Goal: Task Accomplishment & Management: Complete application form

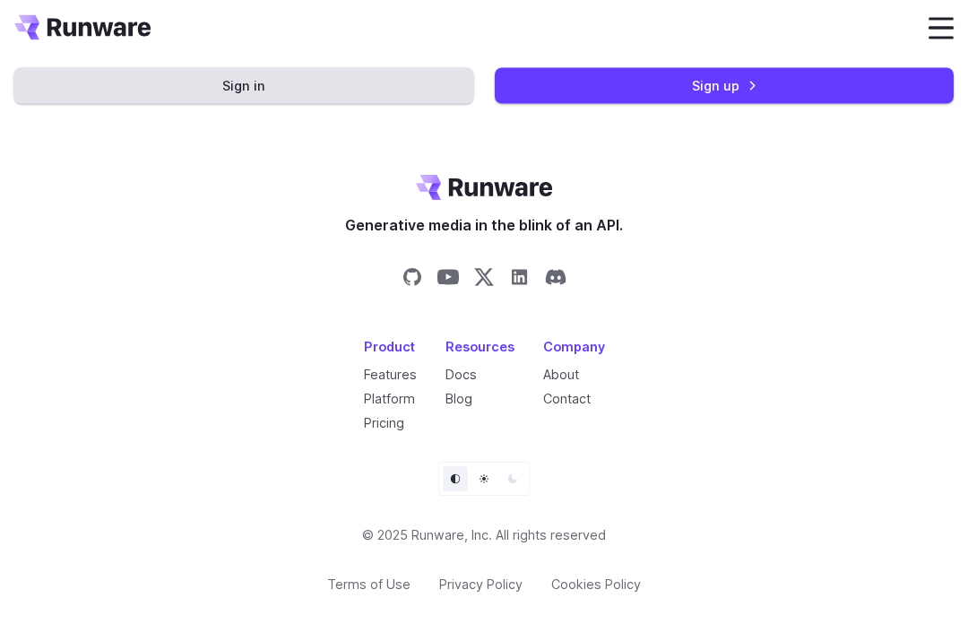
scroll to position [8326, 0]
click at [488, 75] on link "Get Started Now" at bounding box center [484, 57] width 154 height 35
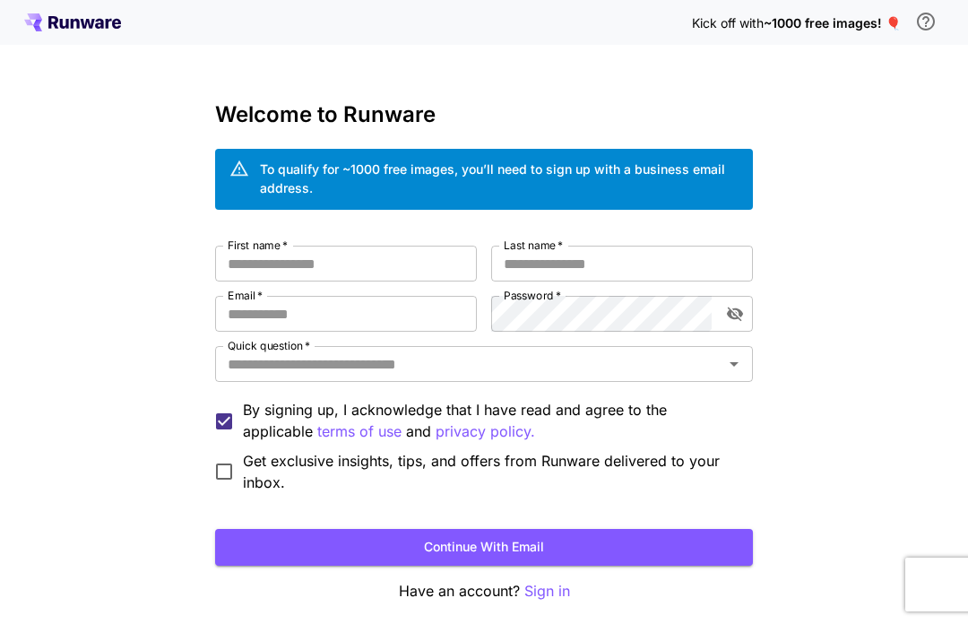
click at [311, 270] on input "First name   *" at bounding box center [346, 264] width 262 height 36
type input "*********"
click at [523, 263] on input "Last name   *" at bounding box center [622, 264] width 262 height 36
type input "*"
click at [305, 312] on input "Email   *" at bounding box center [346, 314] width 262 height 36
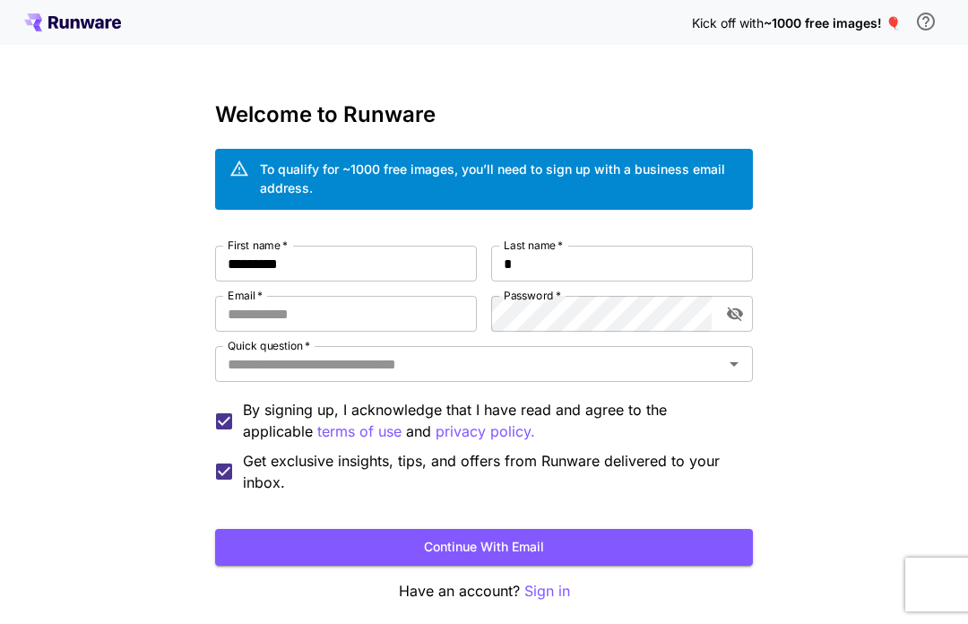
click at [296, 315] on input "Email   *" at bounding box center [346, 314] width 262 height 36
click at [460, 354] on input "Quick question   *" at bounding box center [468, 363] width 497 height 25
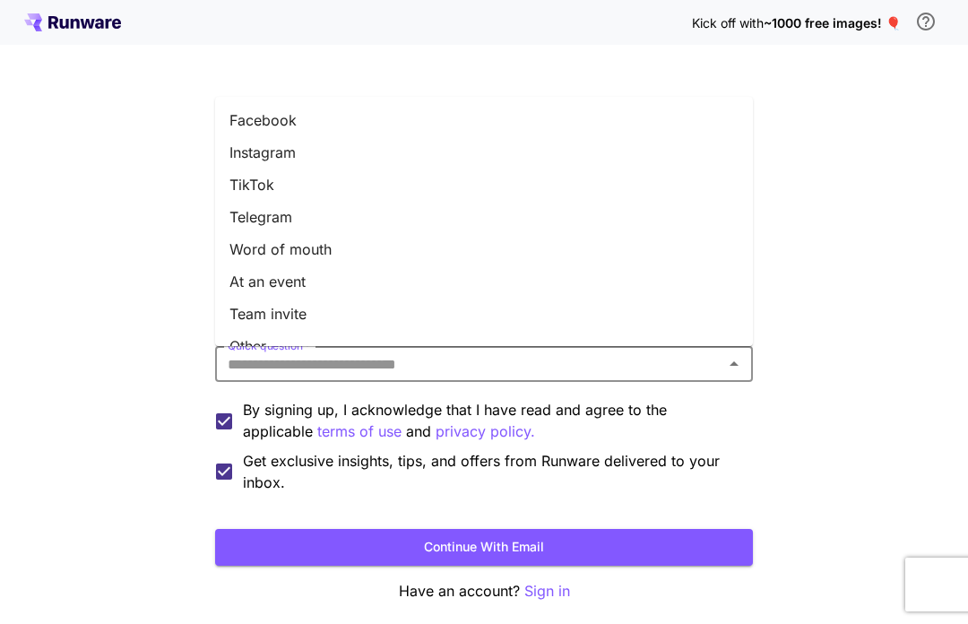
scroll to position [224, 0]
click at [255, 332] on li "Other" at bounding box center [484, 348] width 538 height 32
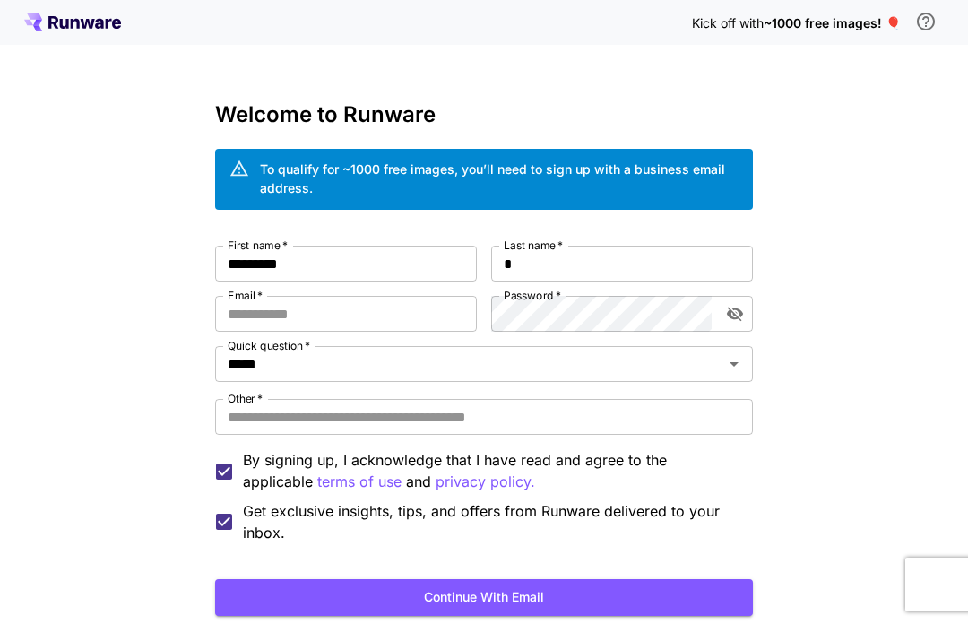
click at [745, 360] on button "Open" at bounding box center [733, 363] width 25 height 25
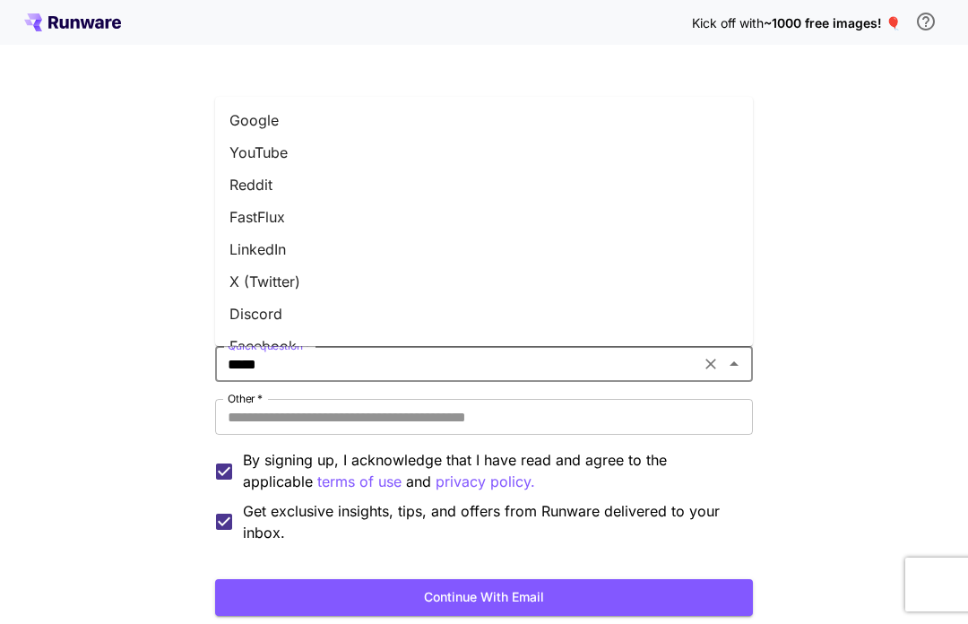
scroll to position [217, 0]
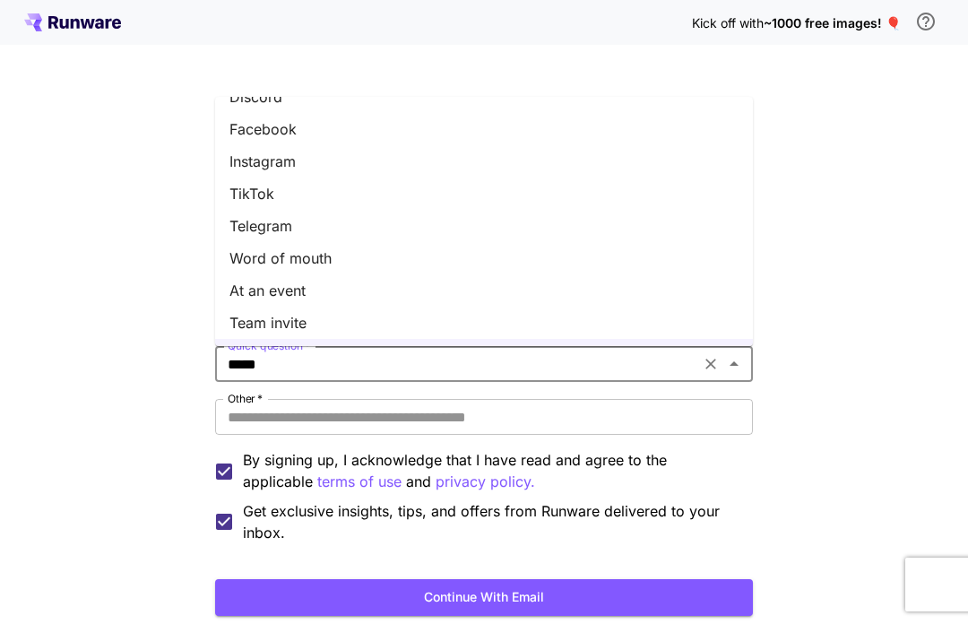
click at [270, 145] on li "Instagram" at bounding box center [484, 161] width 538 height 32
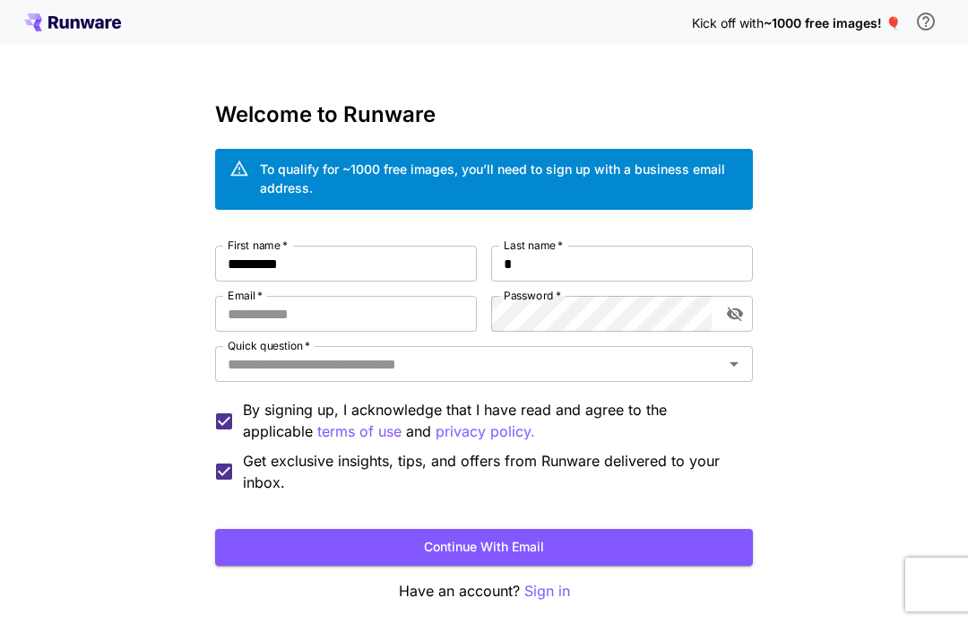
type input "*********"
click at [250, 314] on input "Email   *" at bounding box center [346, 314] width 262 height 36
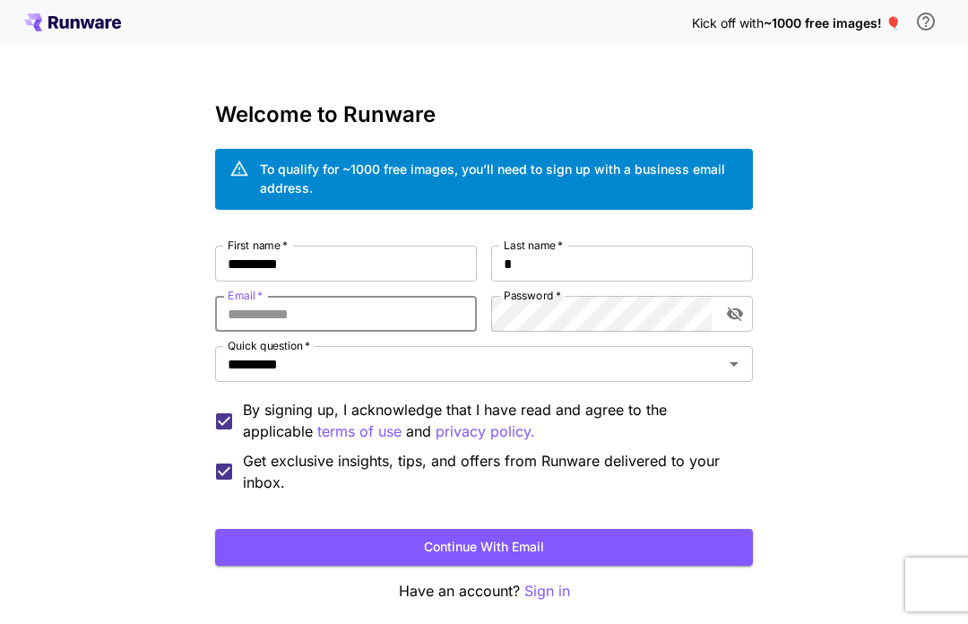
type input "**********"
click at [607, 545] on button "Continue with email" at bounding box center [484, 547] width 538 height 37
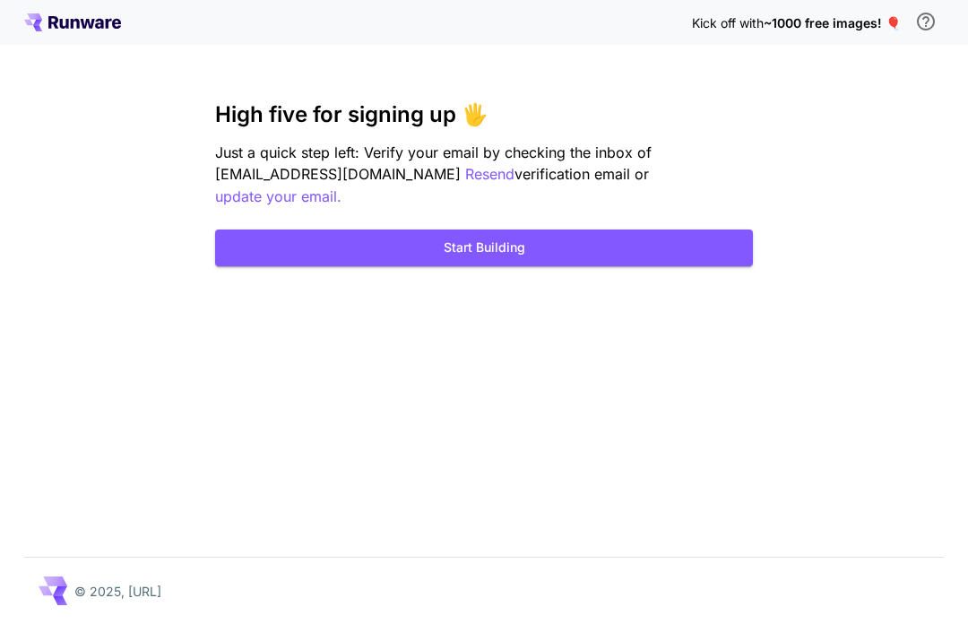
click at [280, 229] on button "Start Building" at bounding box center [484, 247] width 538 height 37
